Goal: Information Seeking & Learning: Learn about a topic

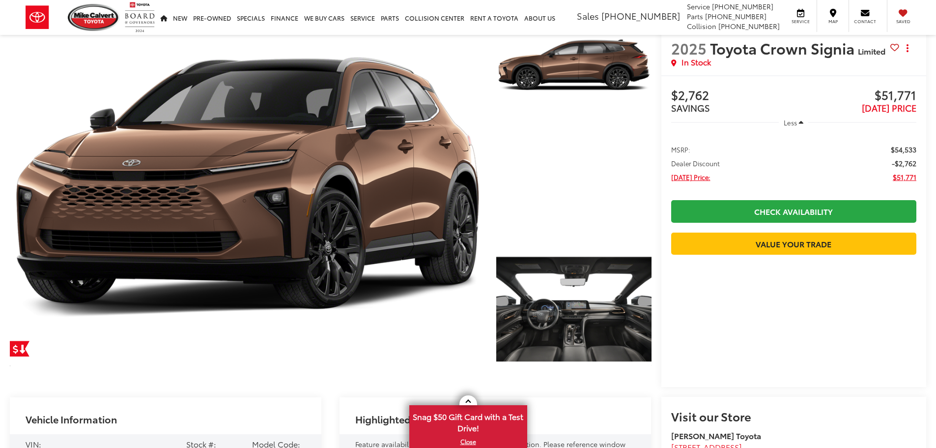
scroll to position [197, 0]
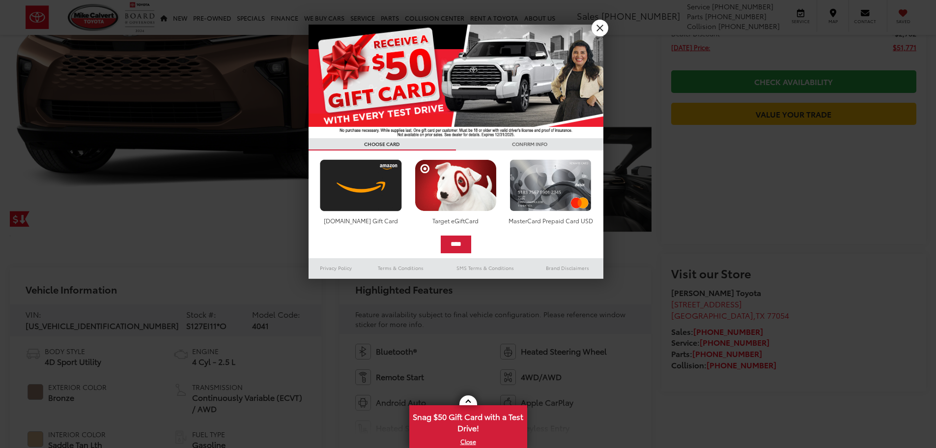
click at [539, 177] on div at bounding box center [468, 224] width 936 height 448
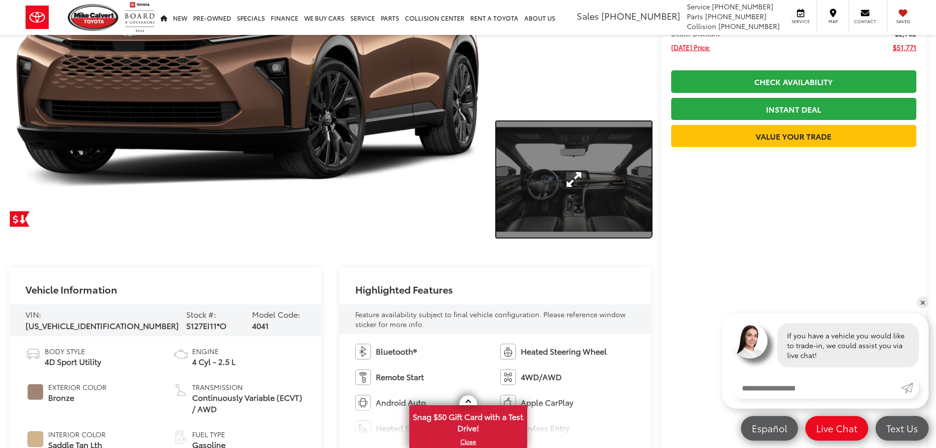
scroll to position [0, 0]
click at [583, 200] on link "Expand Photo 2" at bounding box center [574, 179] width 155 height 117
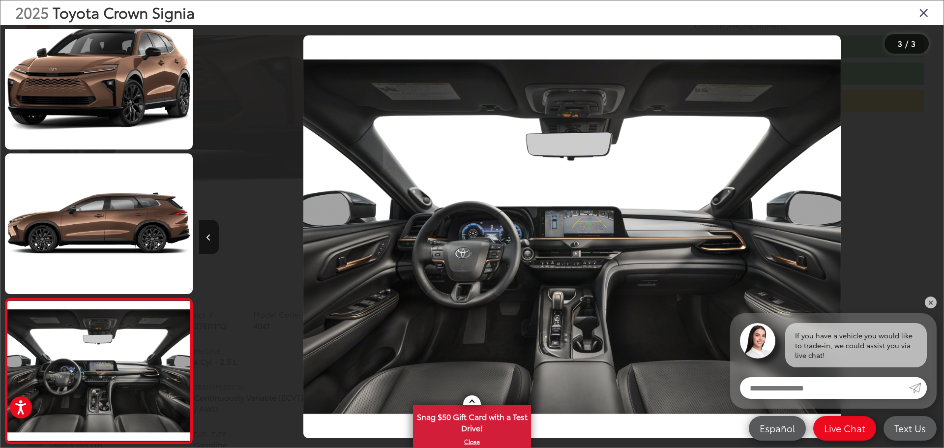
scroll to position [0, 1489]
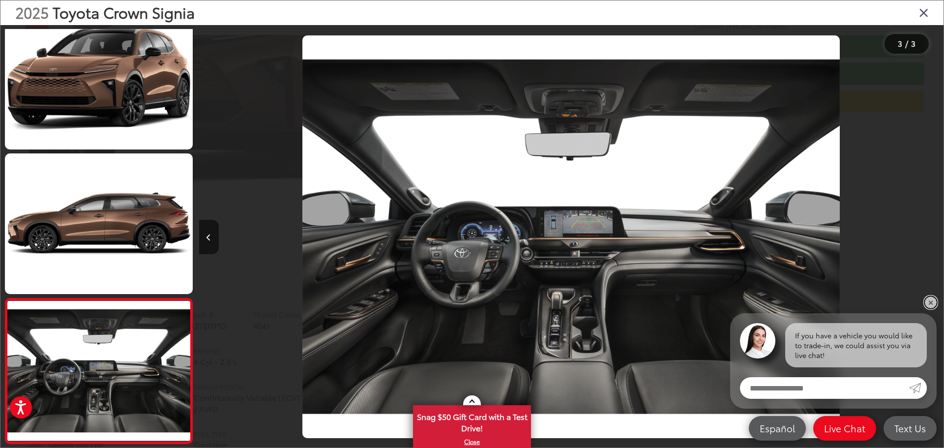
click at [933, 307] on link "✕" at bounding box center [931, 302] width 12 height 12
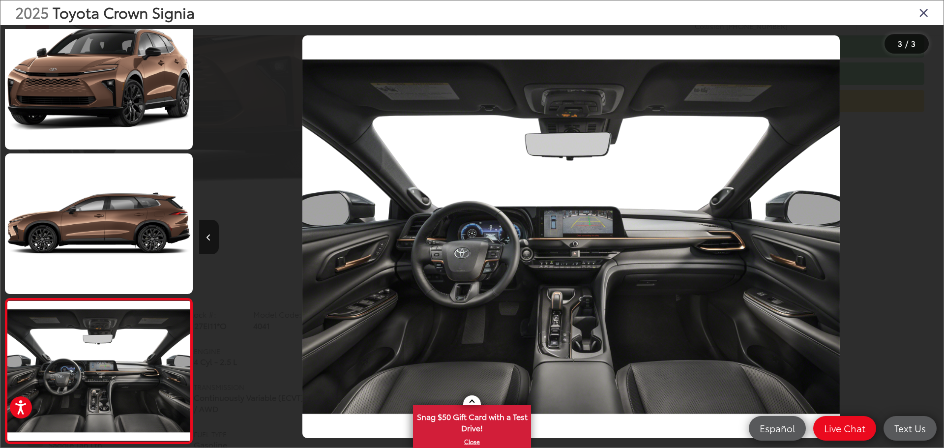
click at [567, 302] on img "2025 Toyota Crown Signia Limited 2" at bounding box center [570, 236] width 537 height 403
click at [215, 235] on button "Previous image" at bounding box center [209, 237] width 20 height 34
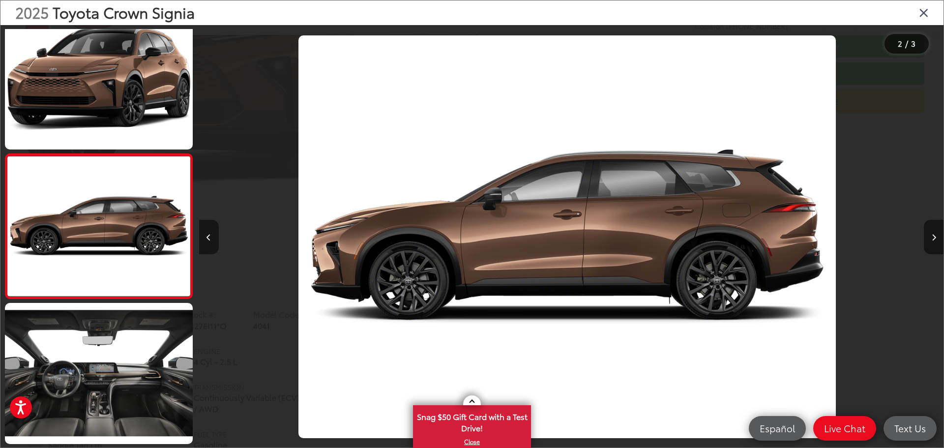
scroll to position [0, 744]
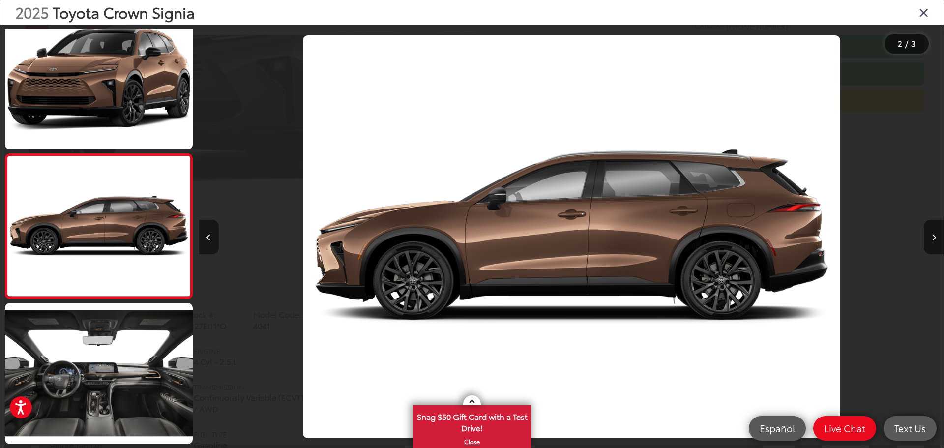
click at [215, 235] on button "Previous image" at bounding box center [209, 237] width 20 height 34
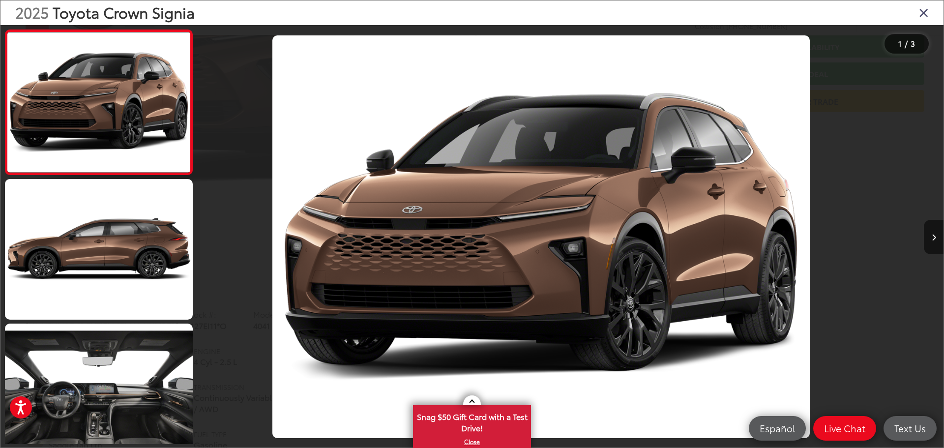
scroll to position [0, 0]
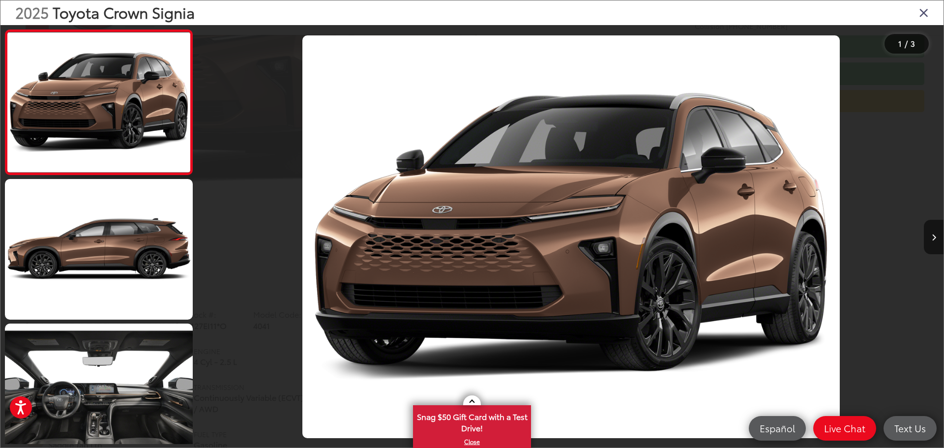
click at [215, 235] on div at bounding box center [292, 236] width 186 height 423
click at [935, 232] on button "Next image" at bounding box center [934, 237] width 20 height 34
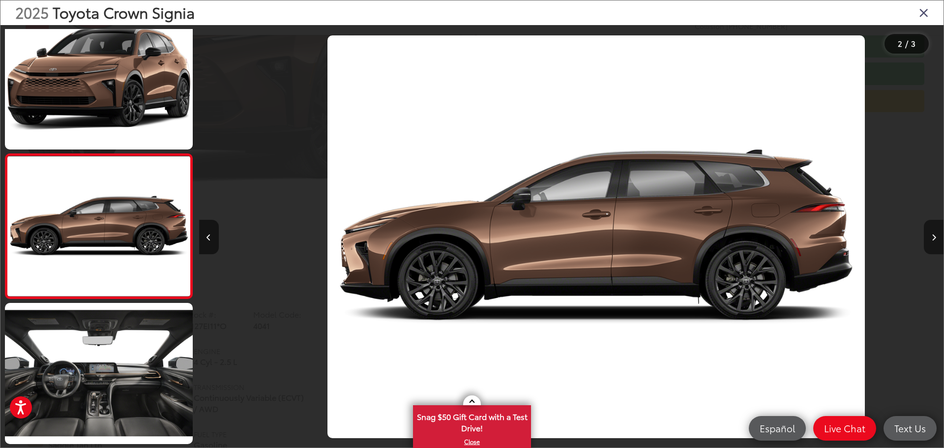
scroll to position [0, 745]
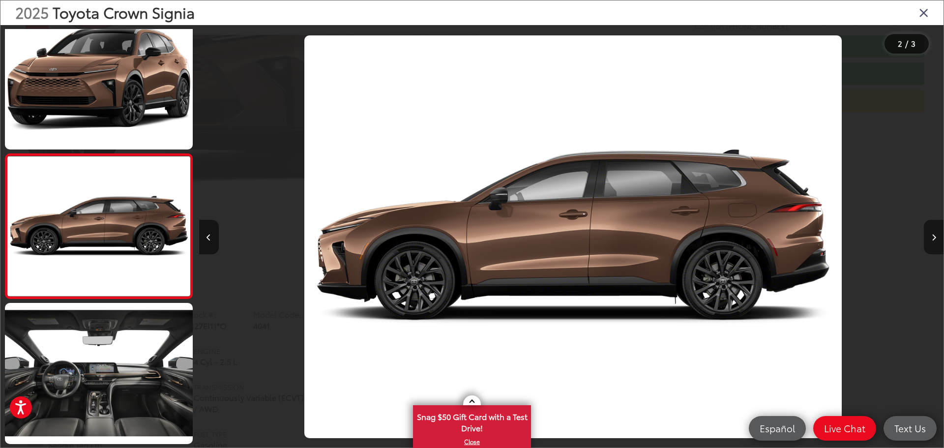
click at [935, 232] on button "Next image" at bounding box center [934, 237] width 20 height 34
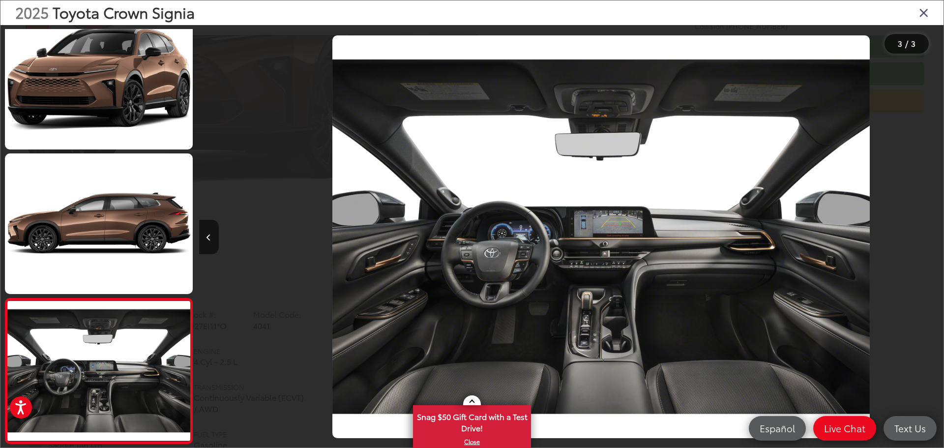
scroll to position [0, 1489]
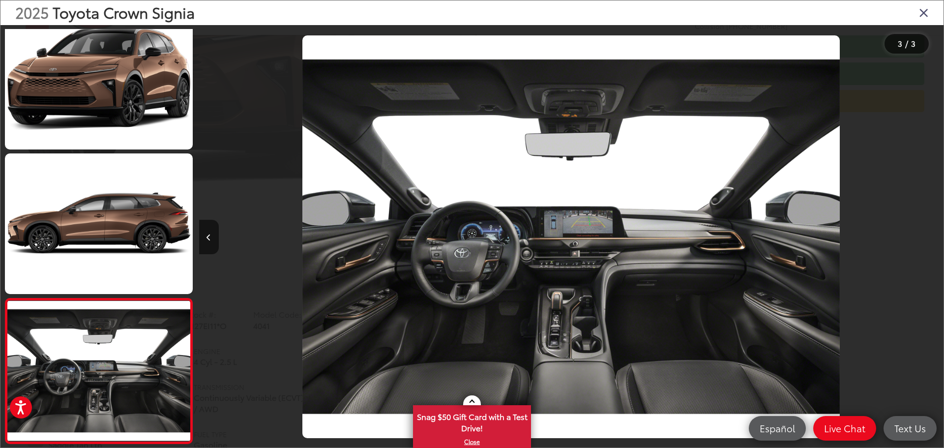
click at [562, 337] on img "2025 Toyota Crown Signia Limited 2" at bounding box center [570, 236] width 537 height 403
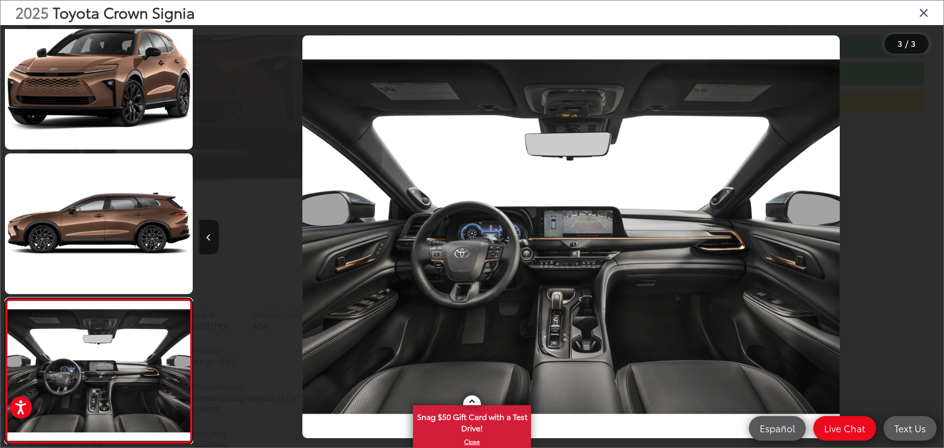
scroll to position [21, 0]
